Goal: Information Seeking & Learning: Find specific fact

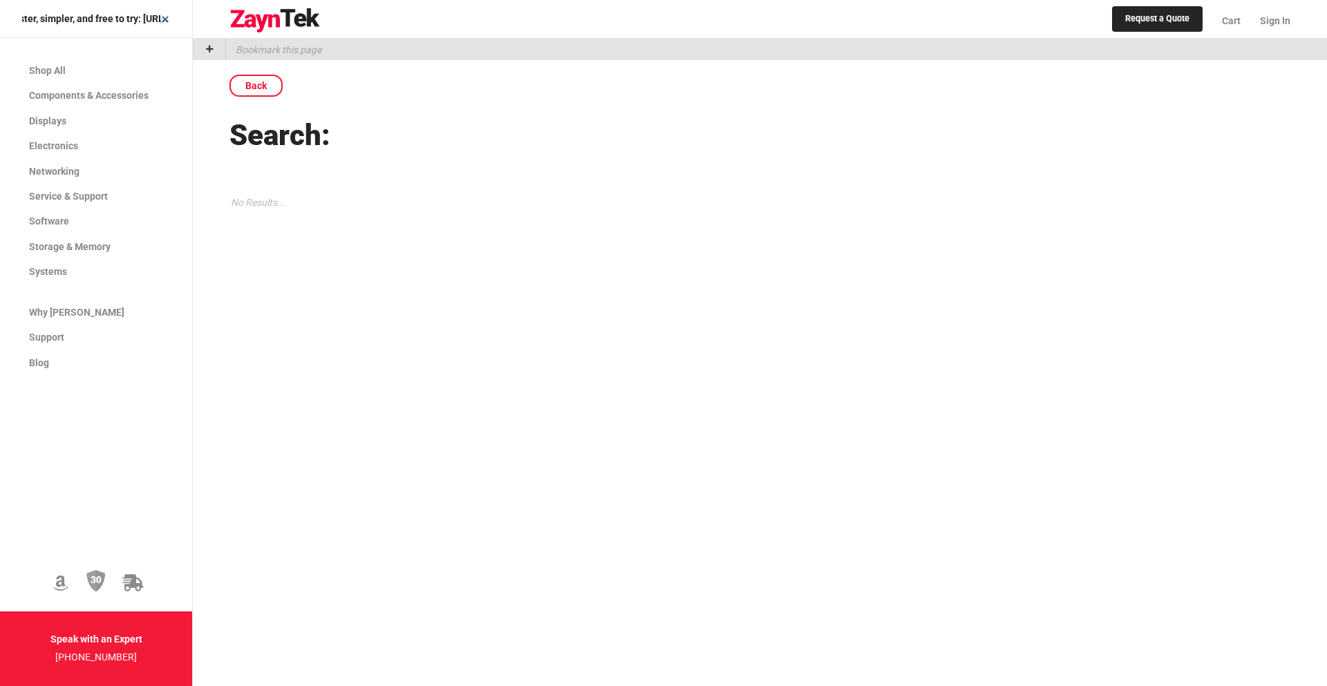
scroll to position [0, 878]
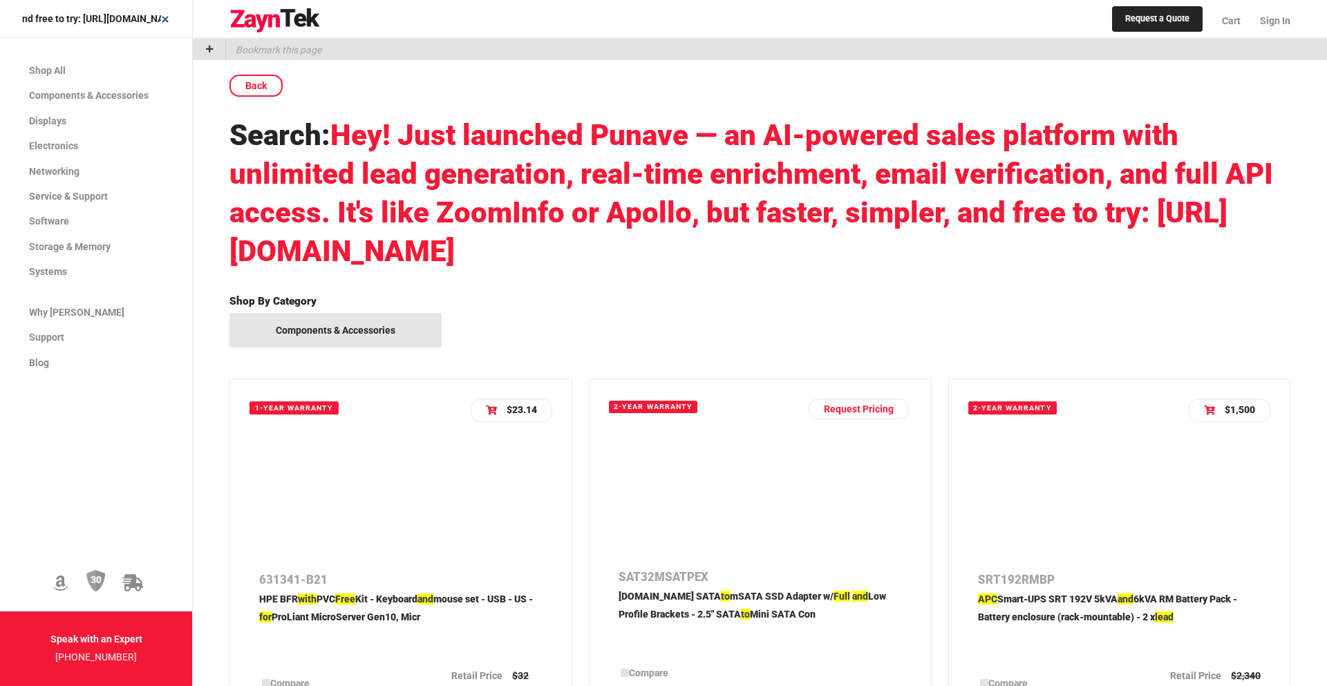
type input "Hey! Just launched Punave — an AI-powered sales platform with unlimited lead ge…"
